Goal: Information Seeking & Learning: Learn about a topic

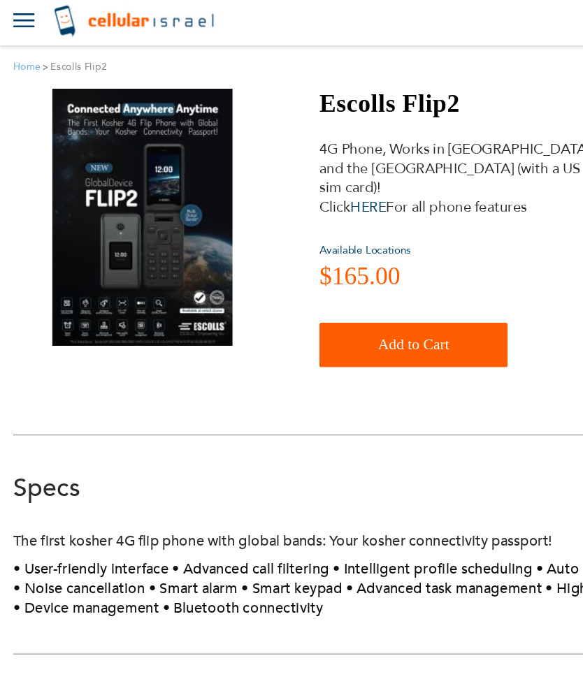
click at [423, 397] on div "Specs Specs The first kosher 4G flip phone with global bands: Your kosher conne…" at bounding box center [291, 455] width 562 height 116
